Goal: Check status: Check status

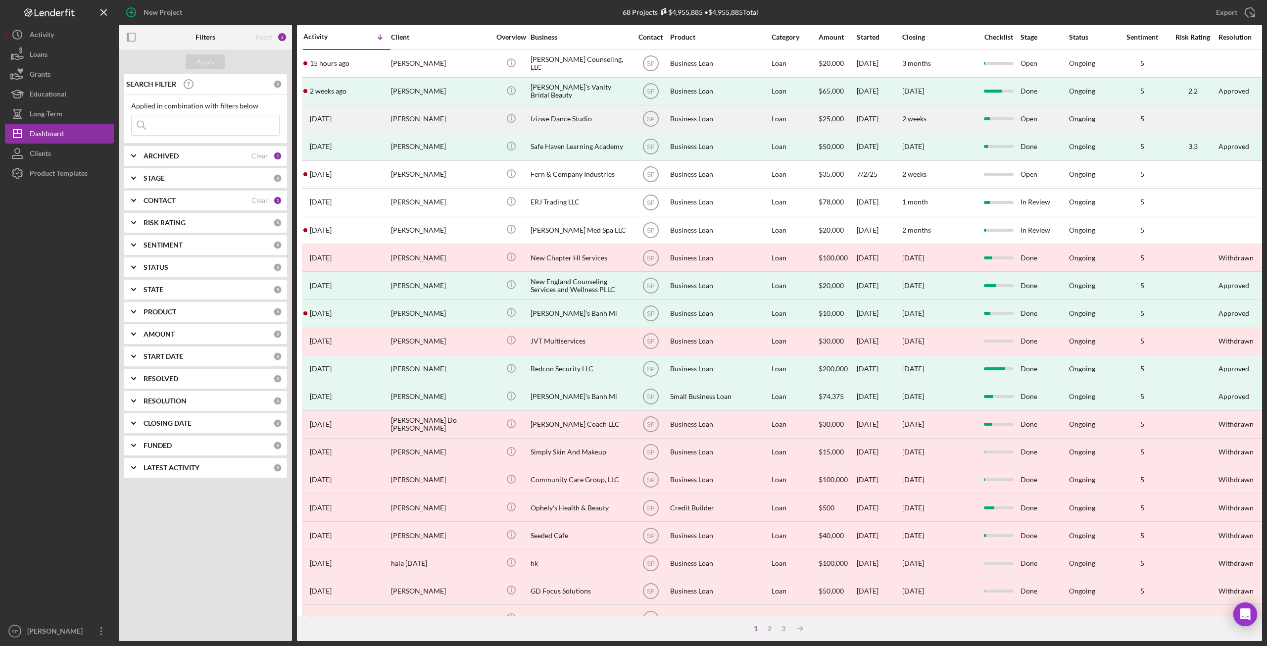
click at [396, 112] on div "[PERSON_NAME]" at bounding box center [440, 119] width 99 height 26
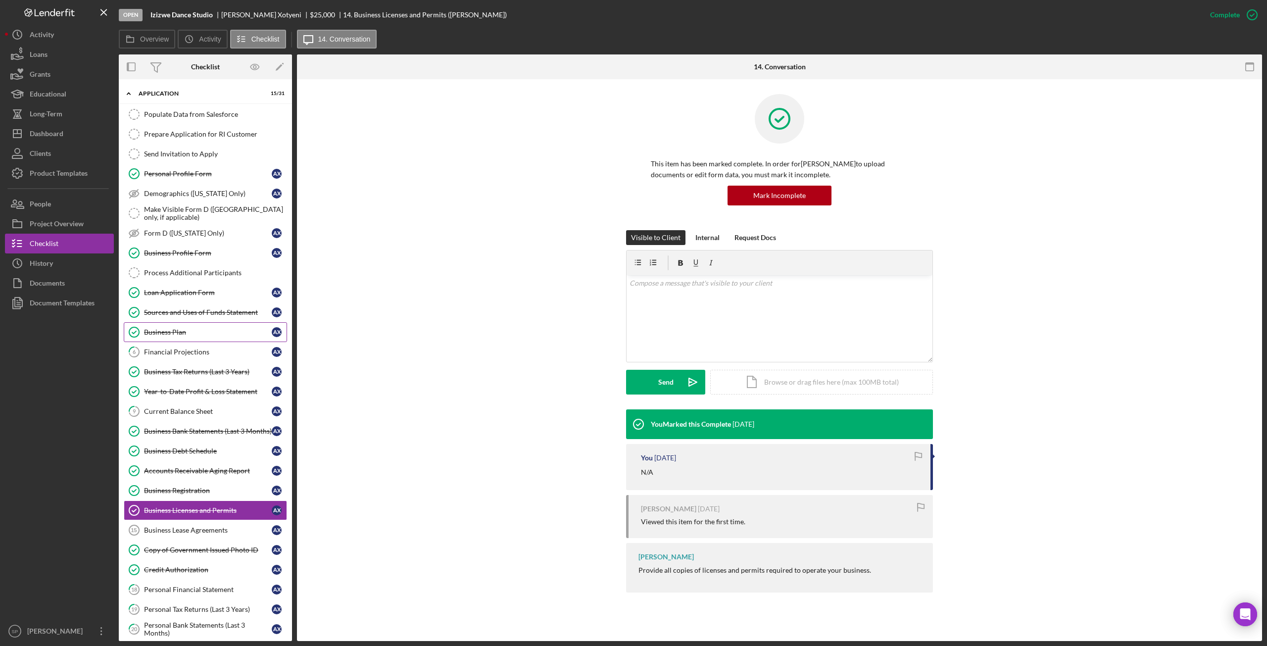
click at [167, 328] on div "Business Plan" at bounding box center [208, 332] width 128 height 8
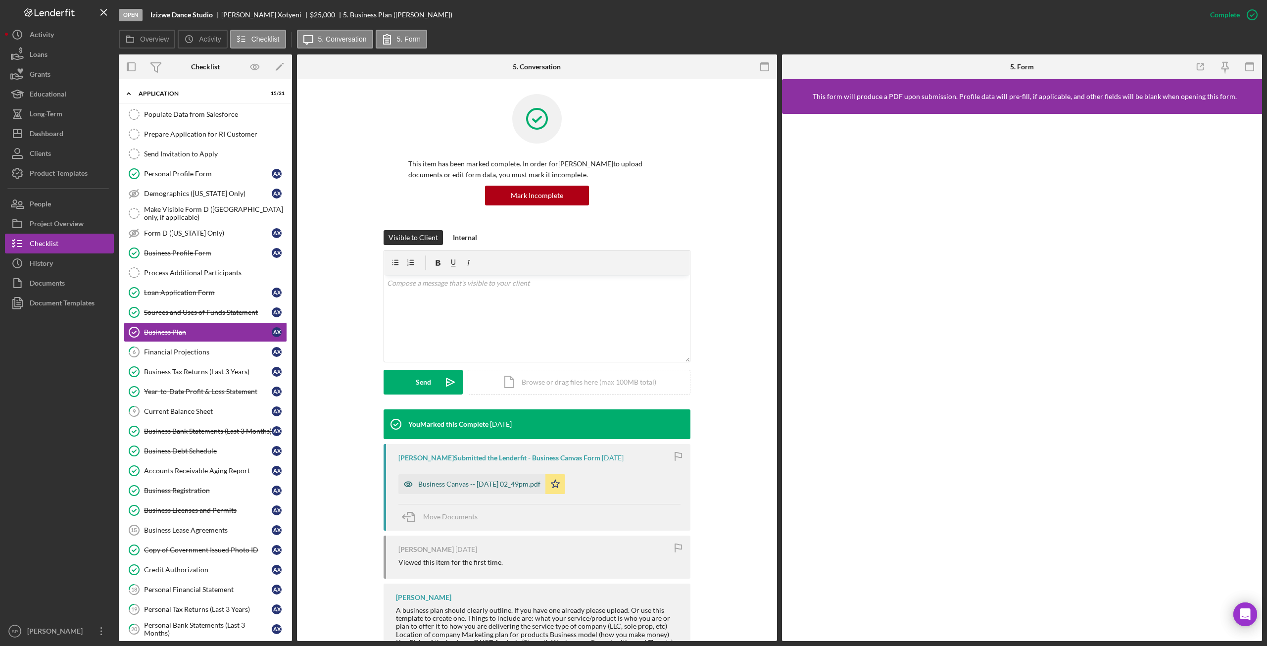
click at [467, 484] on div "Business Canvas -- [DATE] 02_49pm.pdf" at bounding box center [479, 484] width 122 height 8
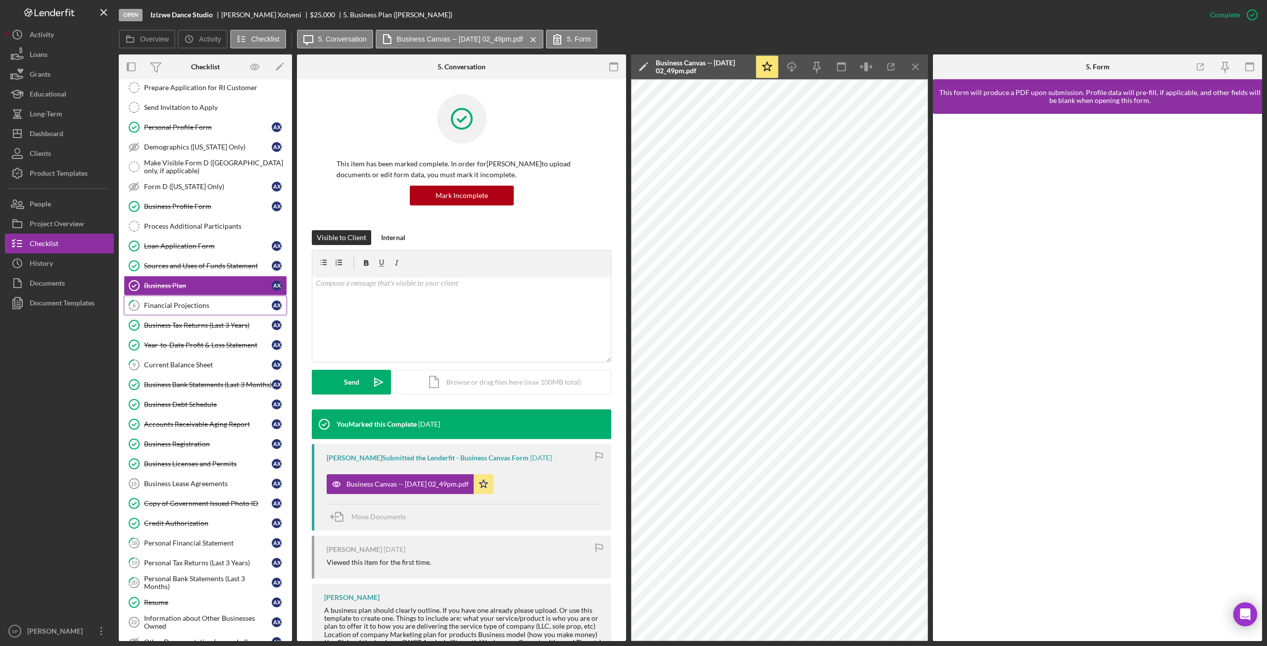
scroll to position [49, 0]
click at [182, 318] on div "Business Tax Returns (Last 3 Years)" at bounding box center [208, 322] width 128 height 8
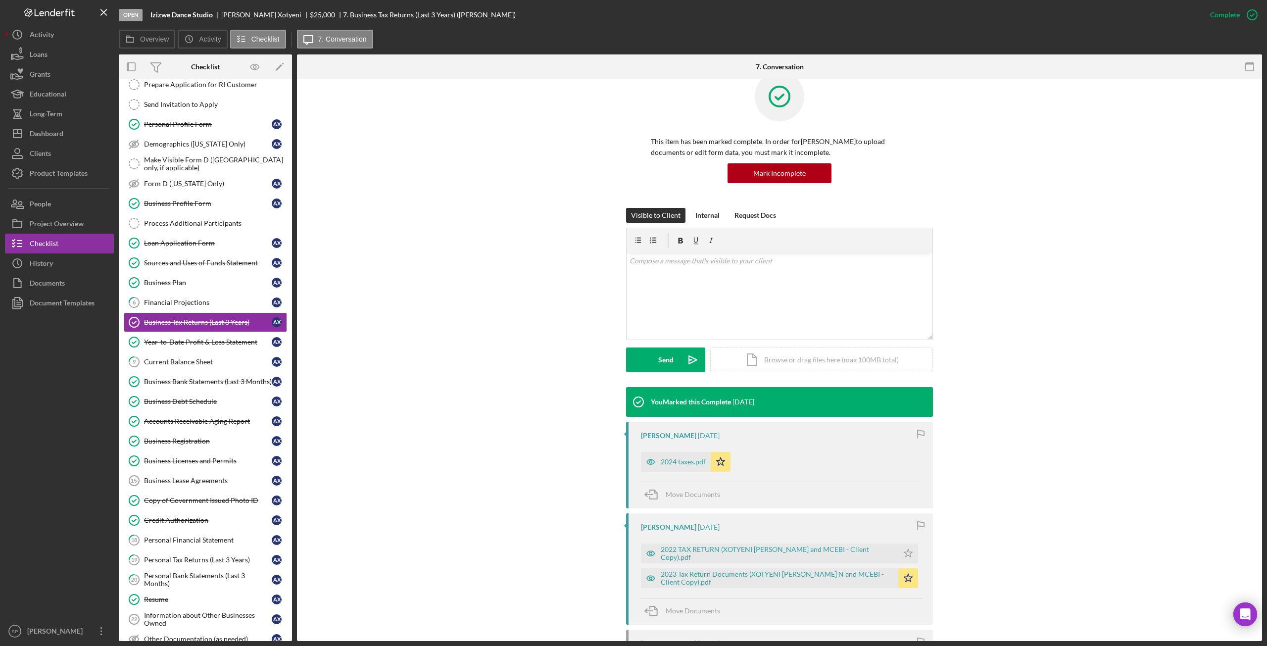
scroll to position [99, 0]
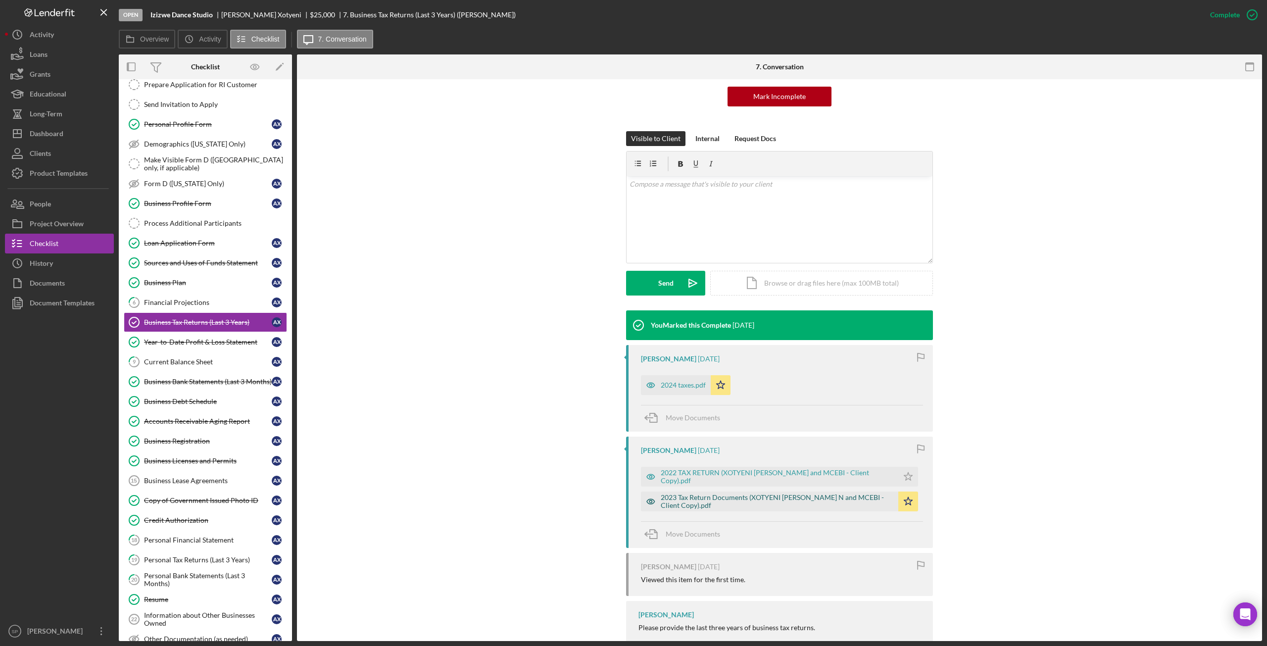
click at [822, 500] on div "2023 Tax Return Documents (XOTYENI [PERSON_NAME] N and MCEBI - Client Copy).pdf" at bounding box center [777, 501] width 233 height 16
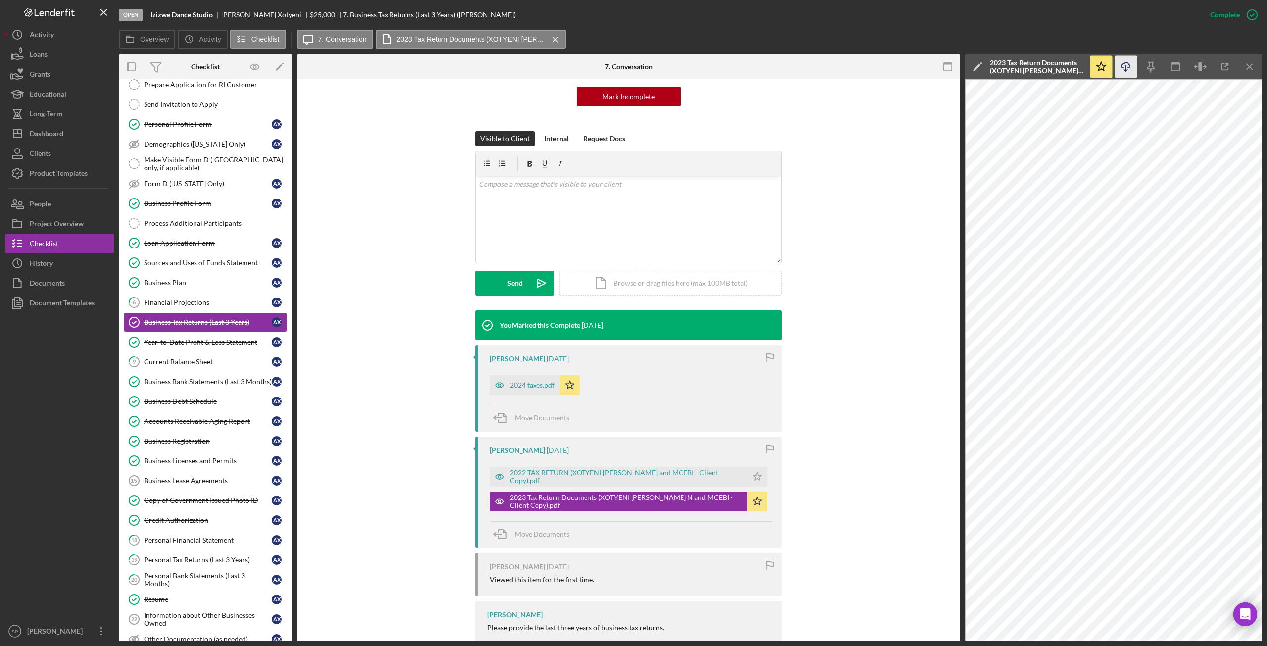
click at [1126, 65] on icon "Icon/Download" at bounding box center [1126, 67] width 22 height 22
click at [525, 383] on div "2024 taxes.pdf" at bounding box center [532, 385] width 45 height 8
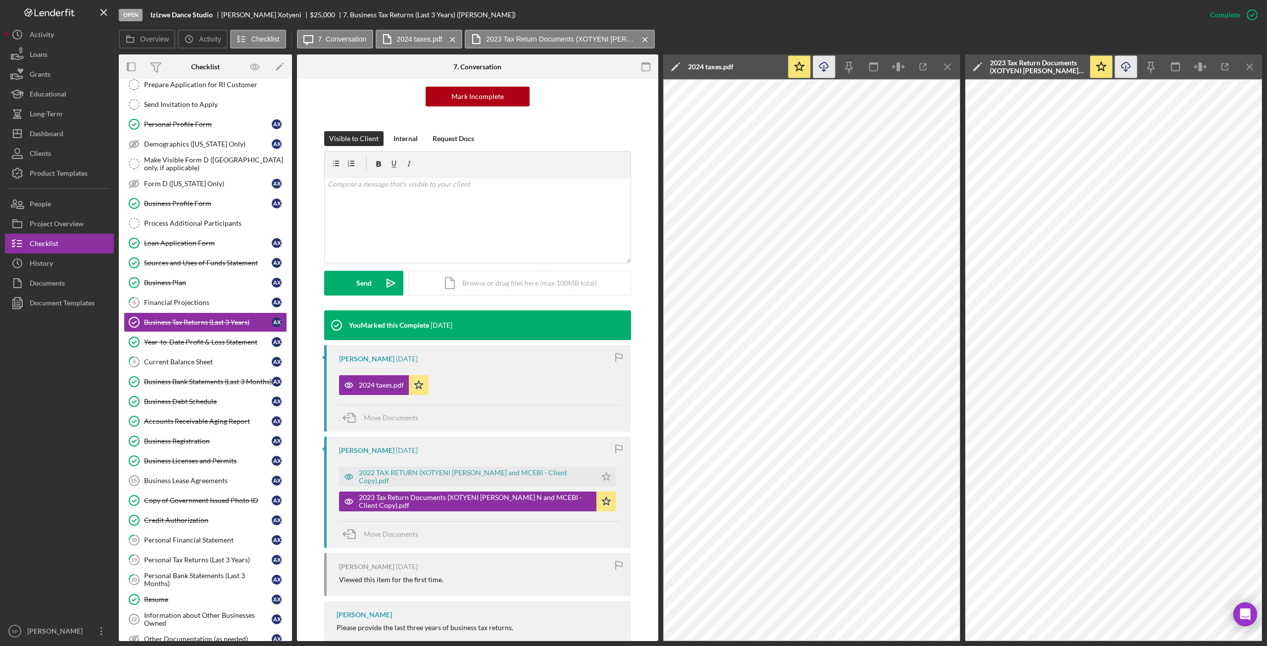
click at [826, 69] on icon "Icon/Download" at bounding box center [824, 67] width 22 height 22
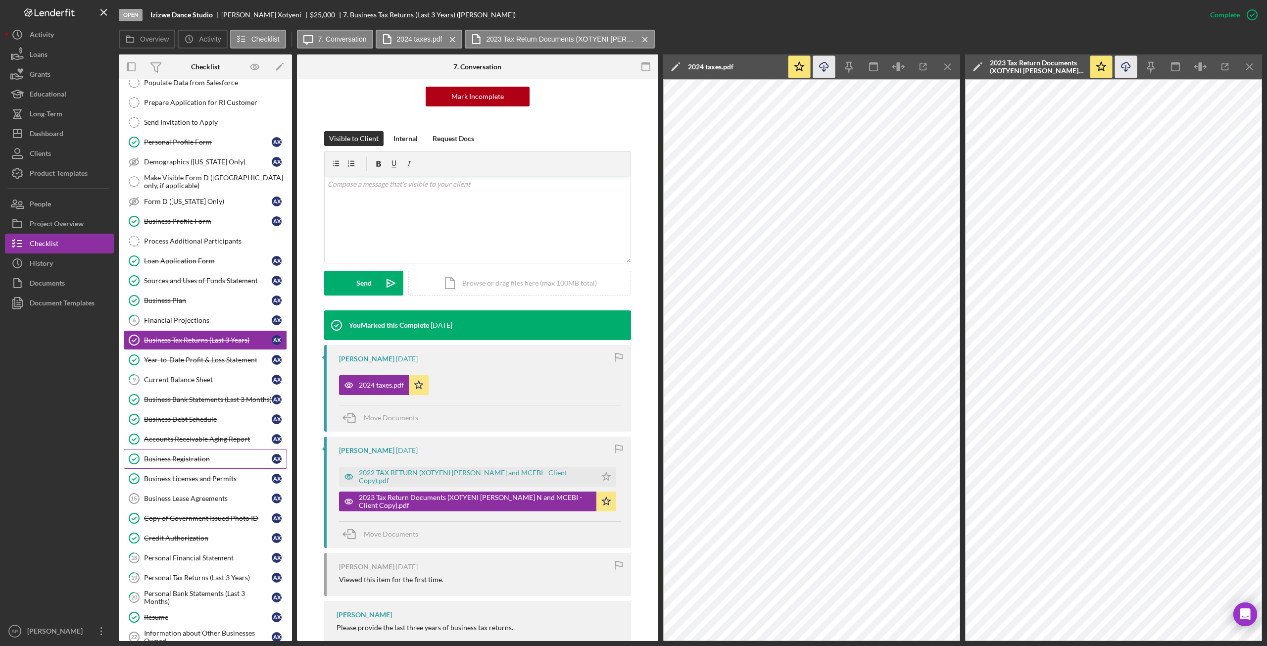
scroll to position [0, 0]
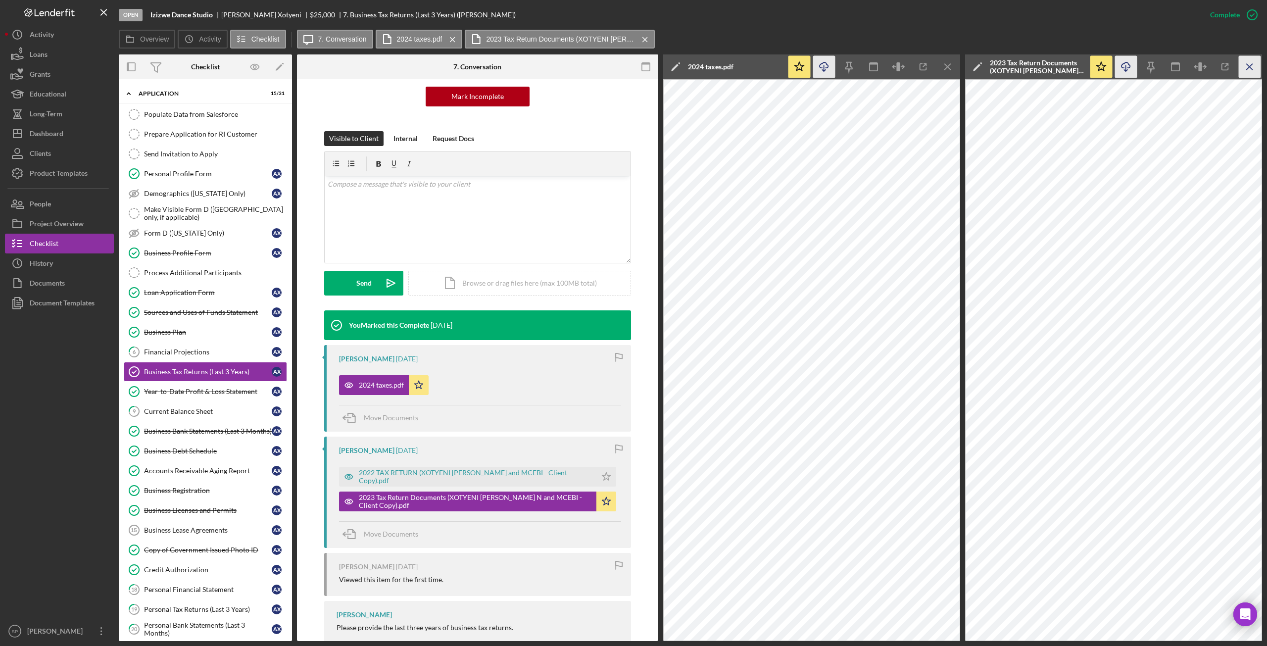
click at [1257, 73] on icon "Icon/Menu Close" at bounding box center [1250, 67] width 22 height 22
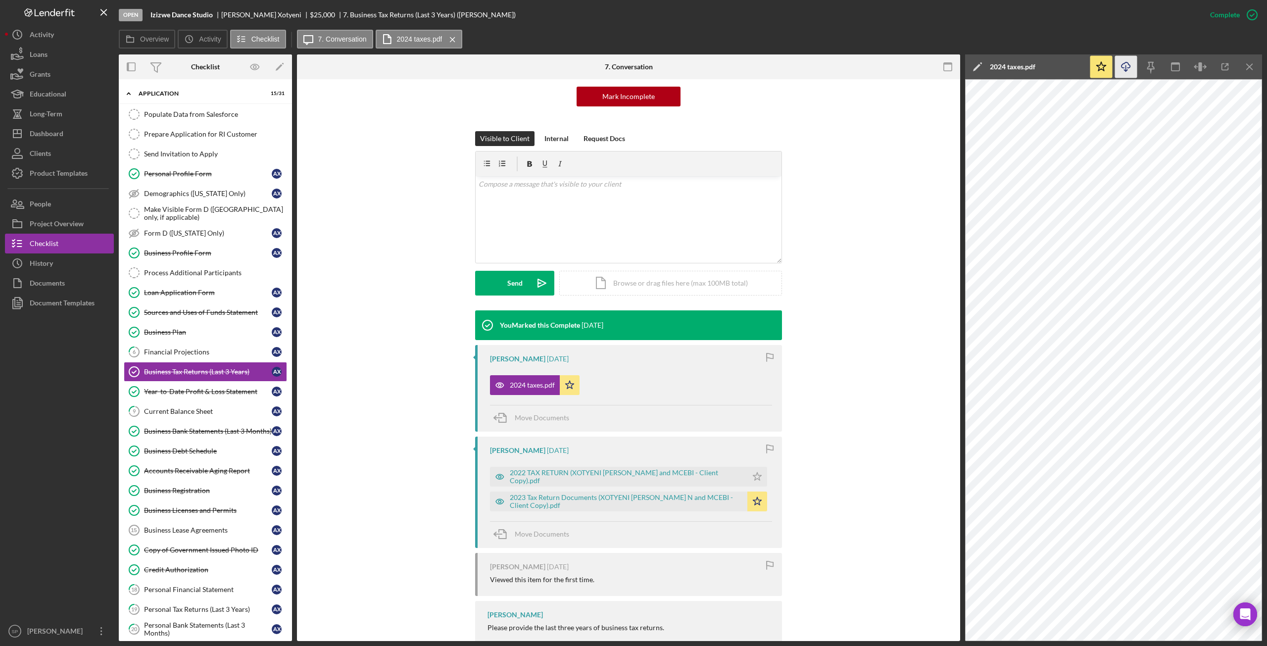
click at [1257, 73] on icon "Icon/Menu Close" at bounding box center [1250, 67] width 22 height 22
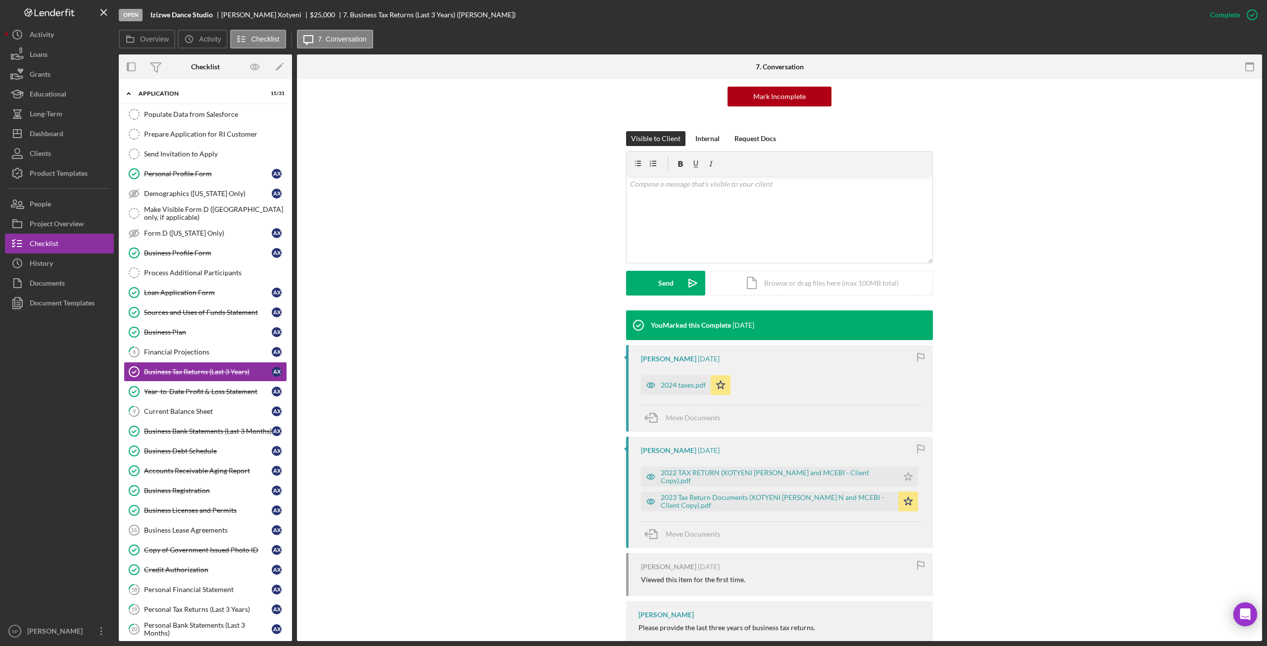
drag, startPoint x: 80, startPoint y: 475, endPoint x: 88, endPoint y: 473, distance: 7.6
click at [80, 476] on div at bounding box center [59, 467] width 109 height 308
click at [68, 447] on div at bounding box center [59, 467] width 109 height 308
click at [193, 308] on div "Sources and Uses of Funds Statement" at bounding box center [208, 312] width 128 height 8
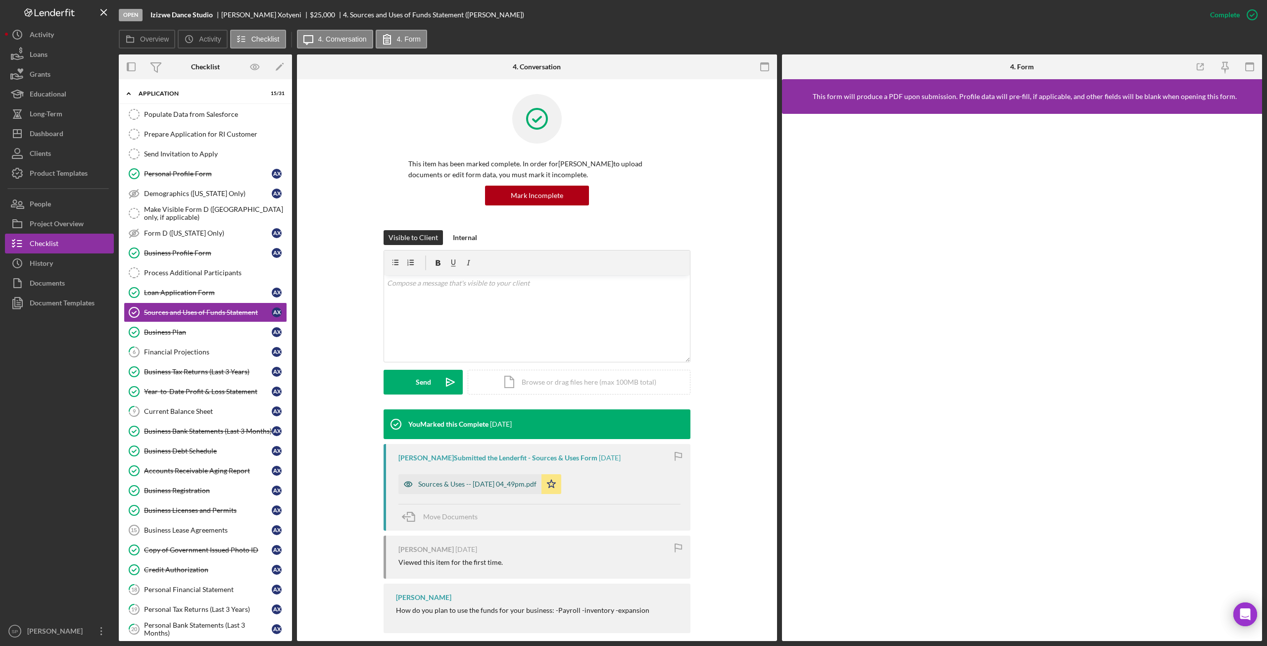
click at [513, 488] on div "Sources & Uses -- [DATE] 04_49pm.pdf" at bounding box center [469, 484] width 143 height 20
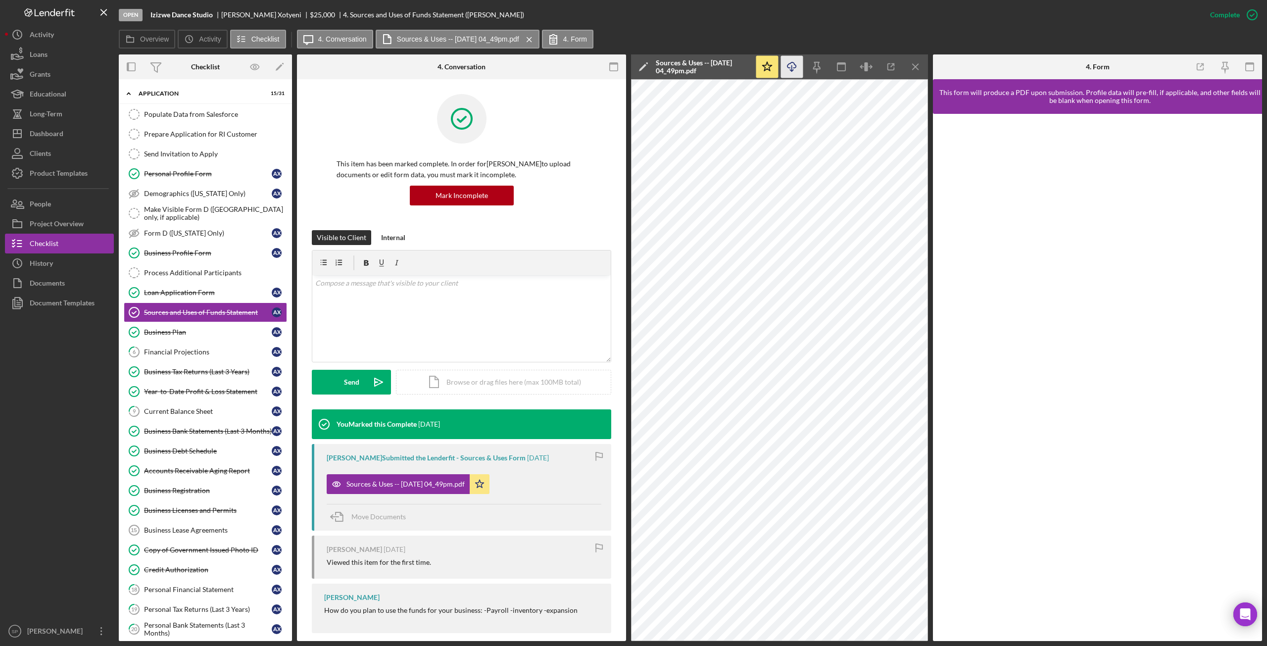
click at [796, 70] on icon "Icon/Download" at bounding box center [792, 67] width 22 height 22
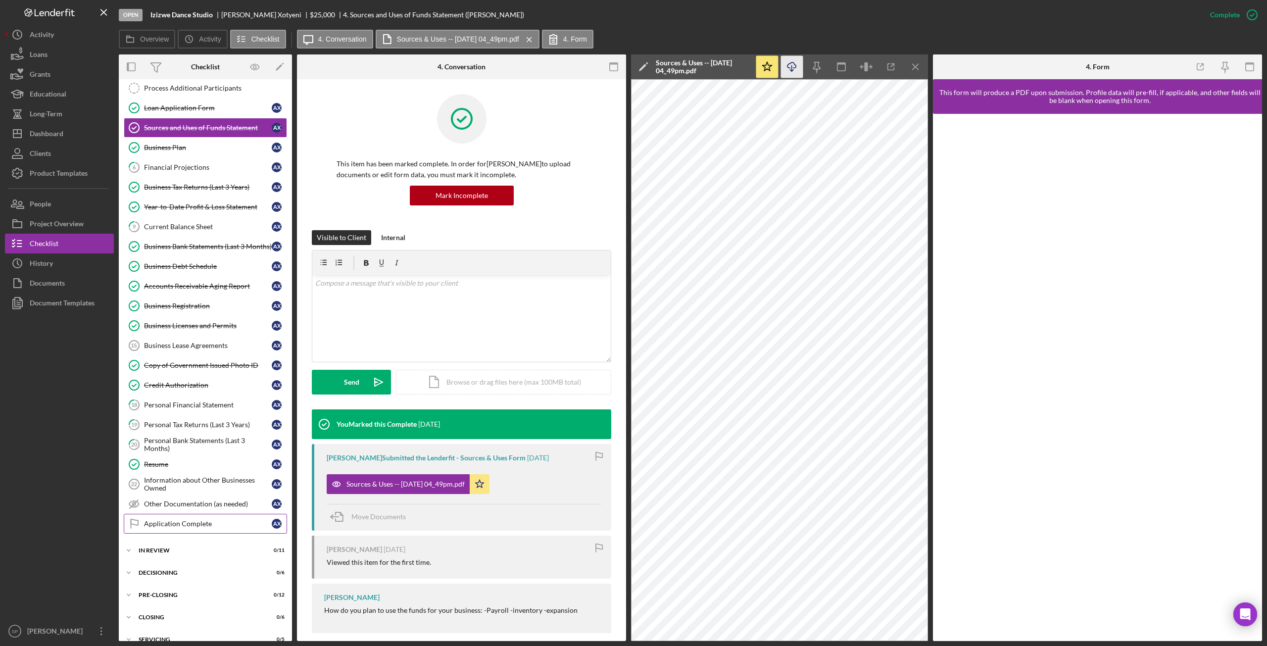
scroll to position [188, 0]
click at [125, 539] on icon "Icon/Expander" at bounding box center [129, 547] width 20 height 20
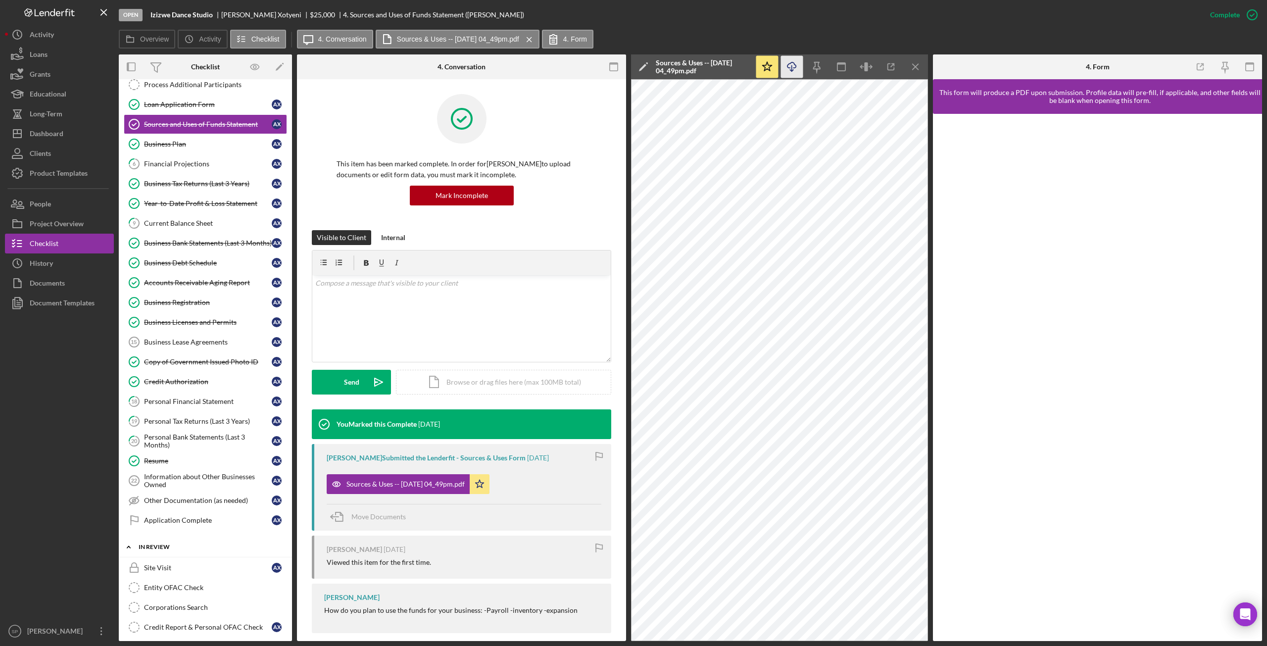
click at [125, 539] on icon "Icon/Expander" at bounding box center [129, 547] width 20 height 20
click at [127, 568] on polyline at bounding box center [128, 569] width 3 height 2
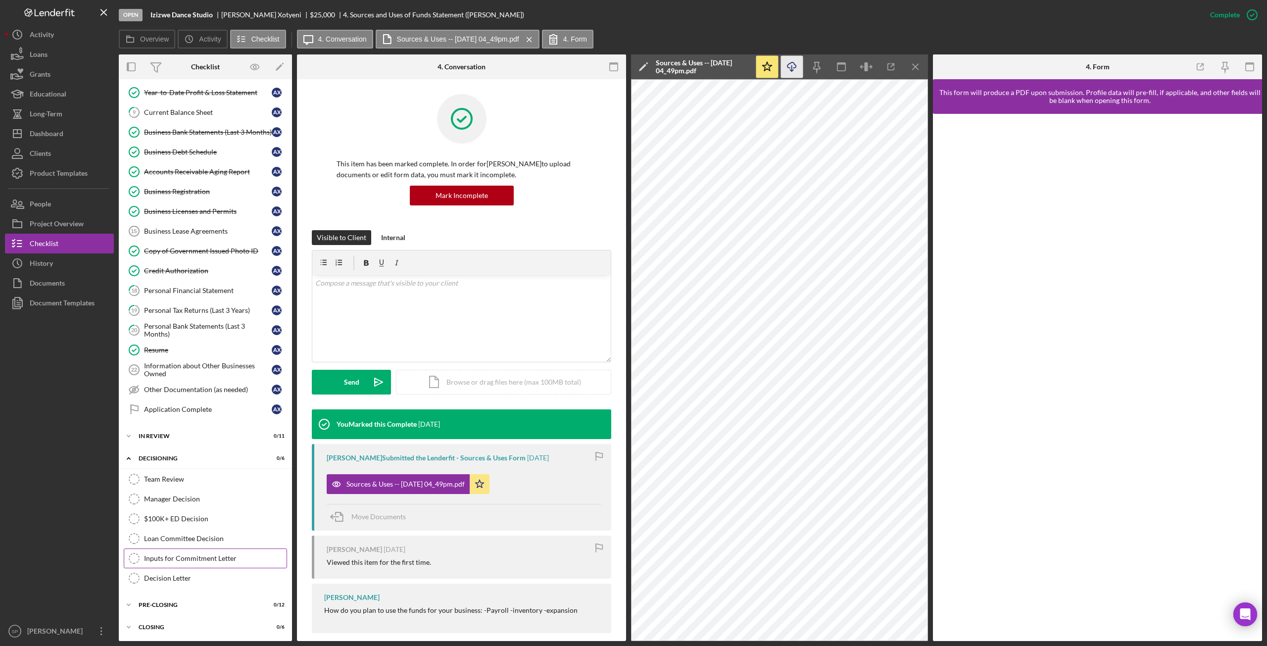
scroll to position [310, 0]
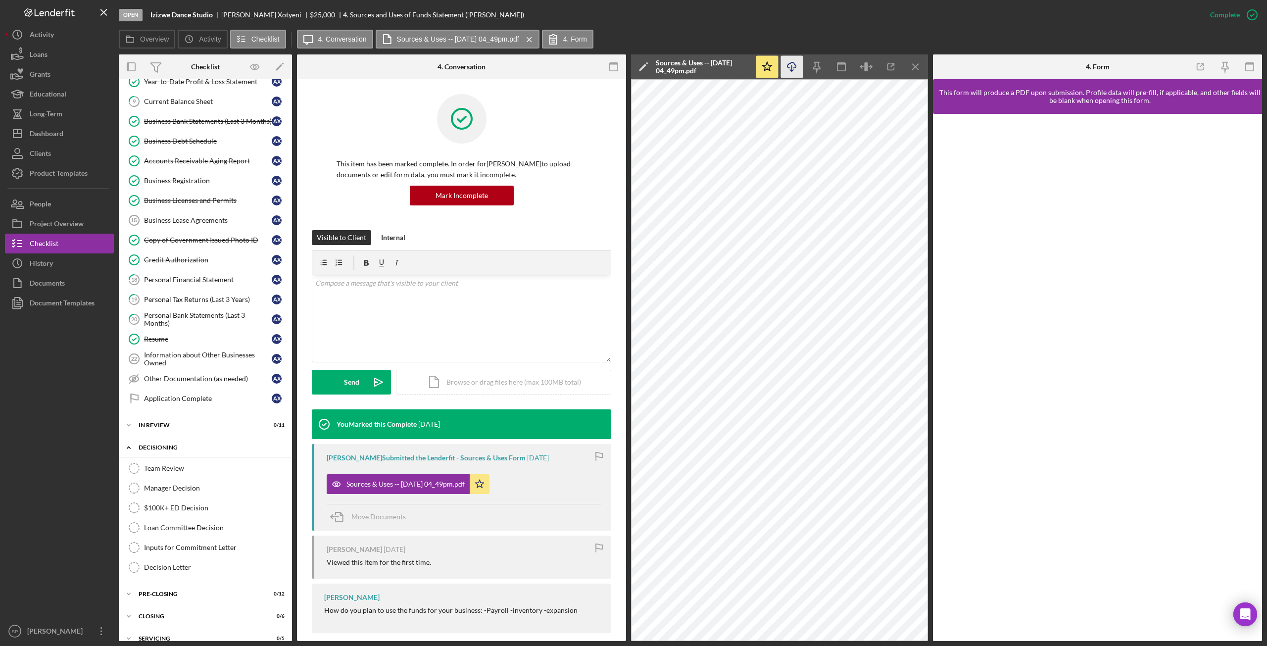
click at [128, 446] on polyline at bounding box center [128, 447] width 3 height 2
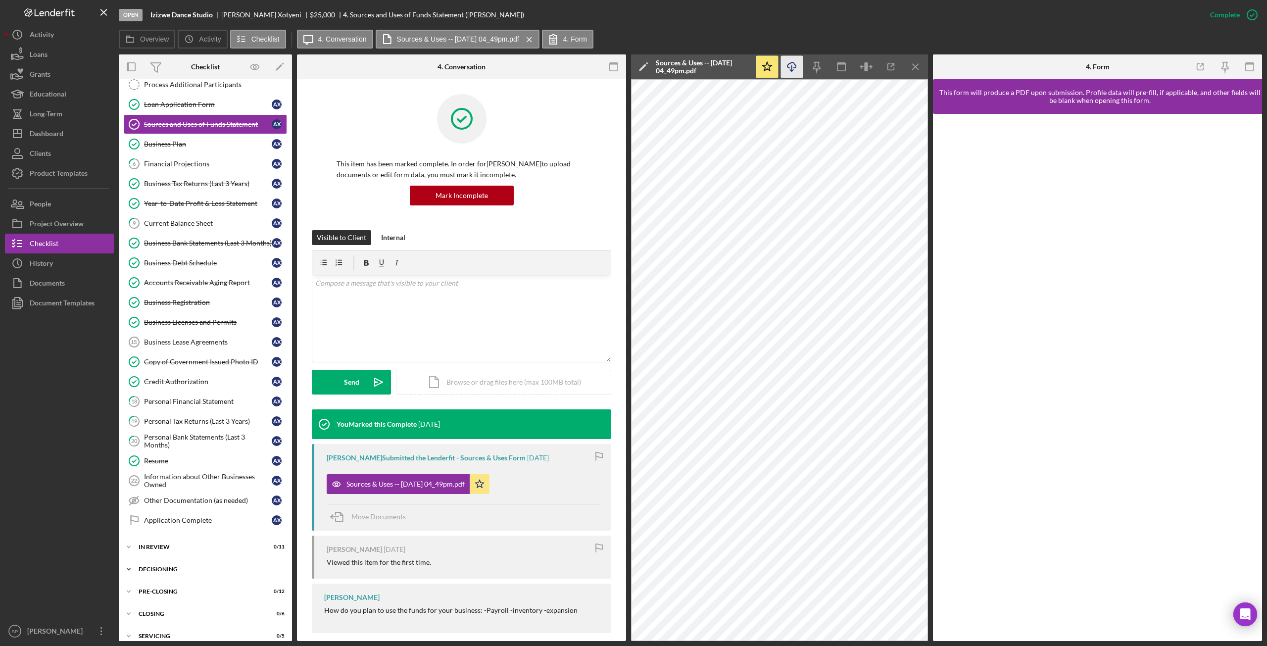
click at [131, 559] on icon "Icon/Expander" at bounding box center [129, 569] width 20 height 20
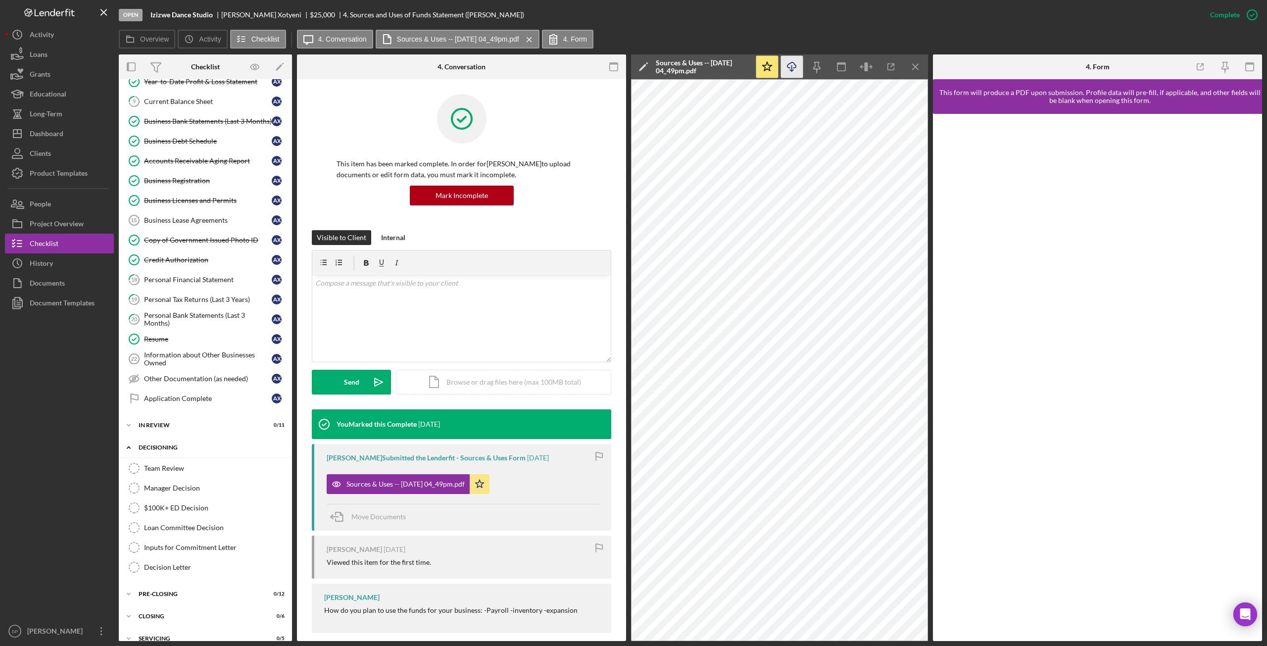
click at [127, 441] on icon "Icon/Expander" at bounding box center [129, 447] width 20 height 20
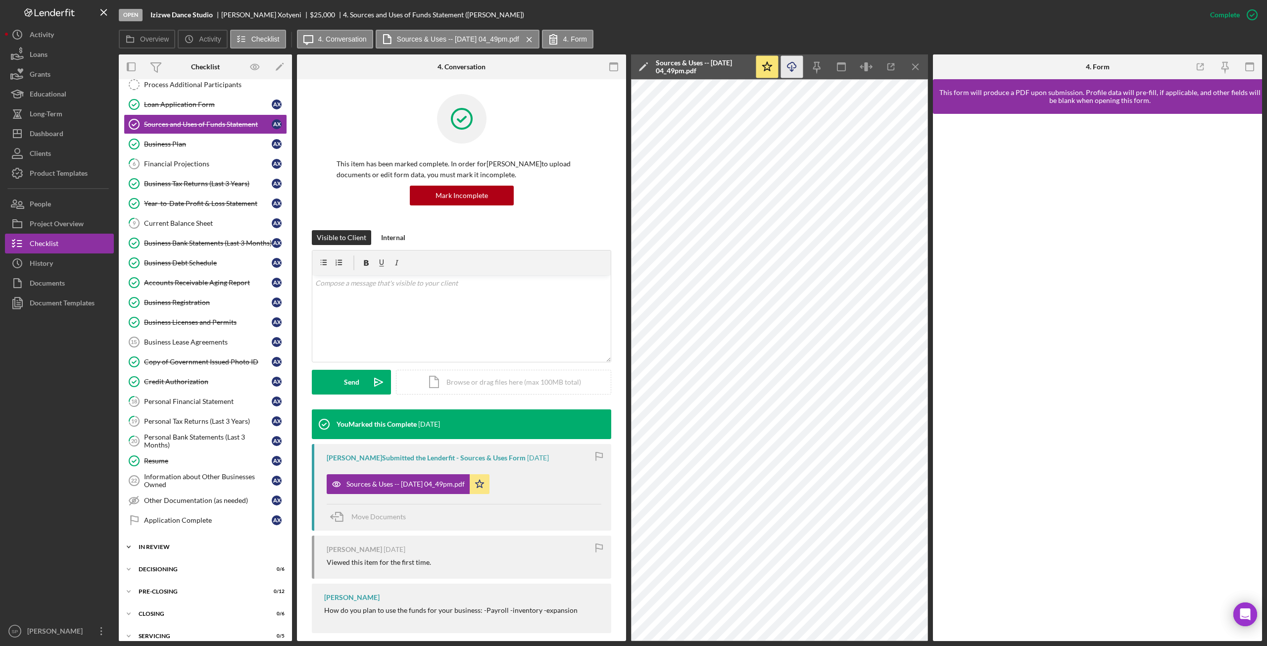
click at [131, 539] on icon "Icon/Expander" at bounding box center [129, 547] width 20 height 20
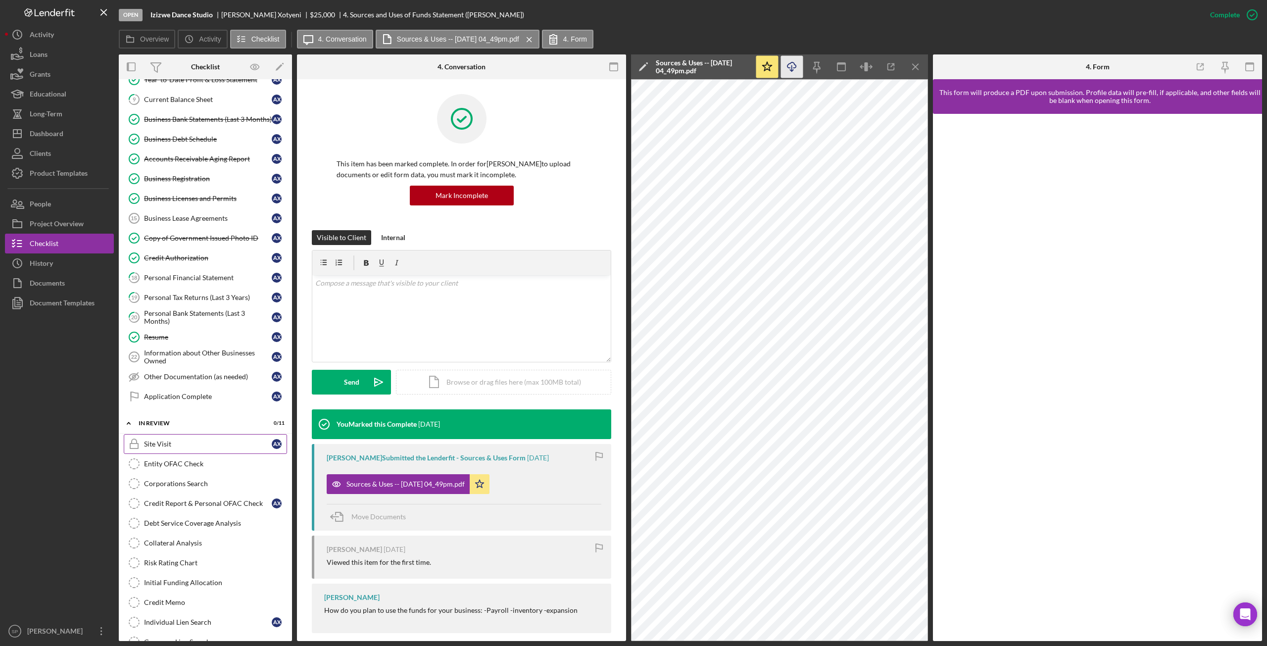
scroll to position [310, 0]
click at [210, 501] on div "Credit Report & Personal OFAC Check" at bounding box center [208, 505] width 128 height 8
click at [184, 501] on div "Credit Report & Personal OFAC Check" at bounding box center [208, 505] width 128 height 8
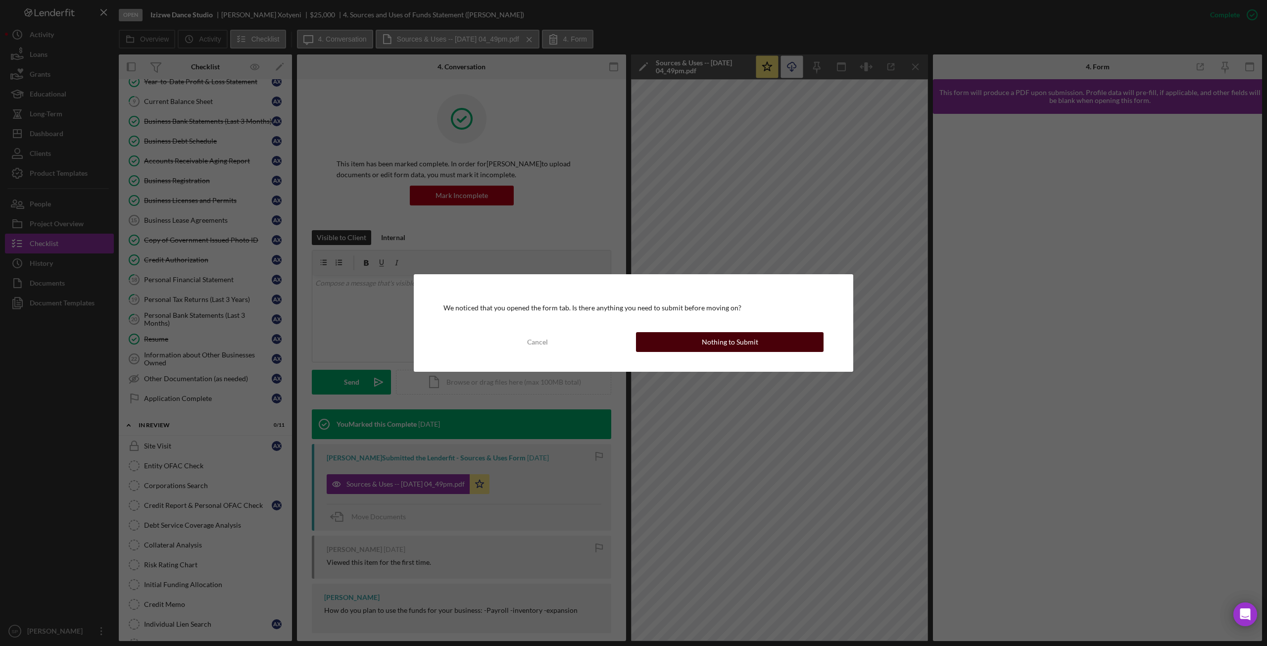
click at [775, 340] on button "Nothing to Submit" at bounding box center [730, 342] width 188 height 20
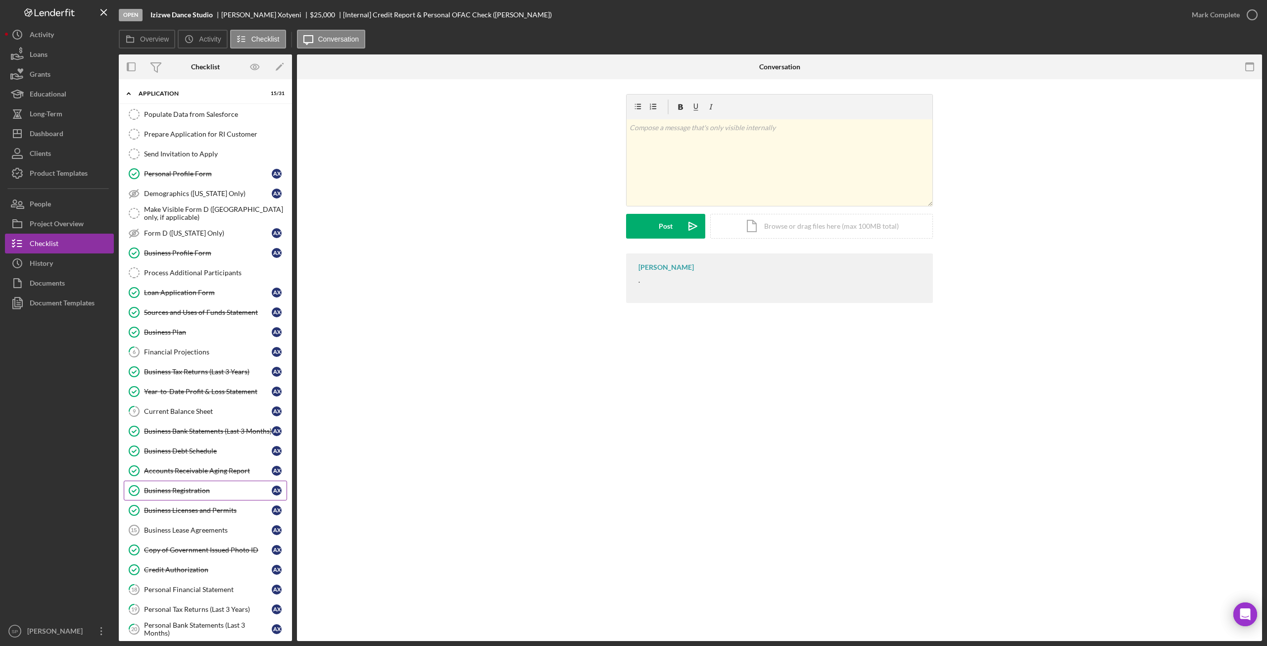
click at [174, 486] on div "Business Registration" at bounding box center [208, 490] width 128 height 8
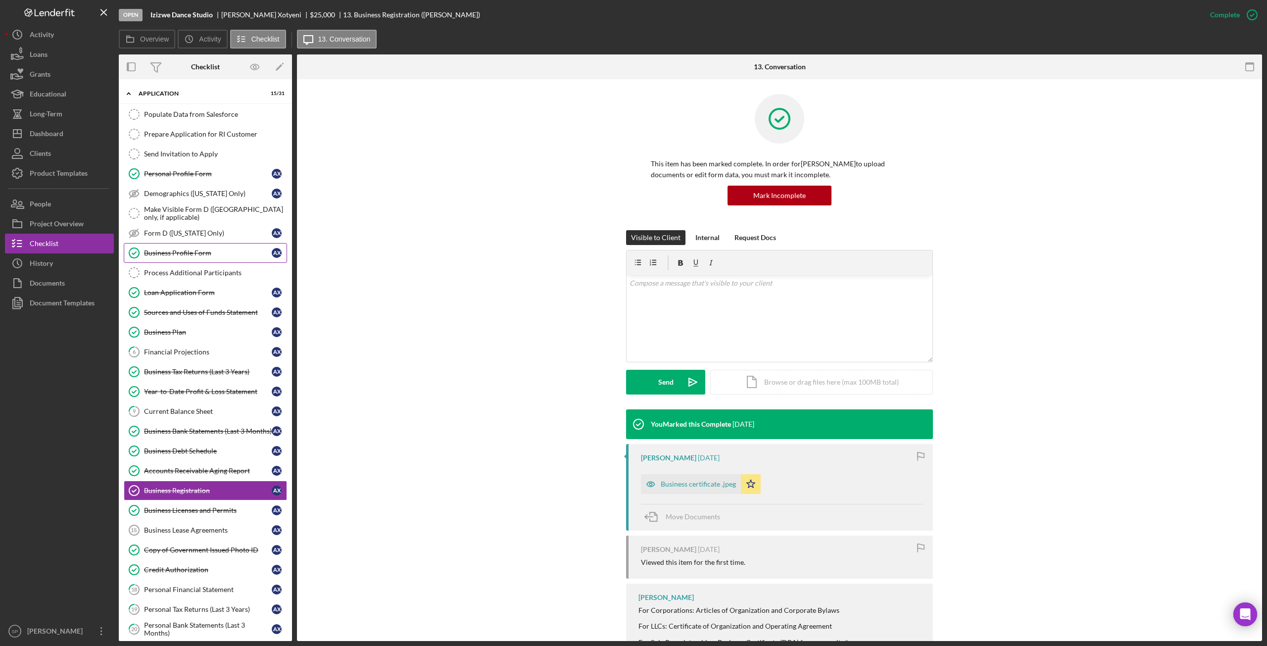
click at [198, 249] on div "Business Profile Form" at bounding box center [208, 253] width 128 height 8
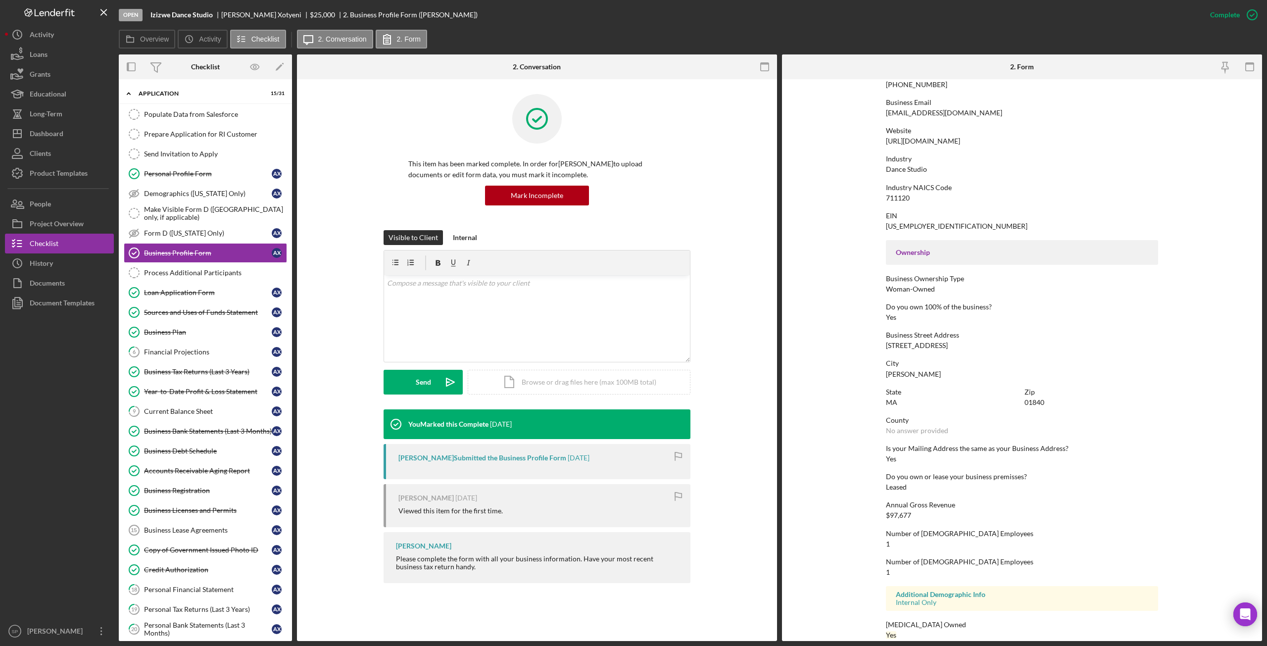
scroll to position [184, 0]
